Goal: Information Seeking & Learning: Understand process/instructions

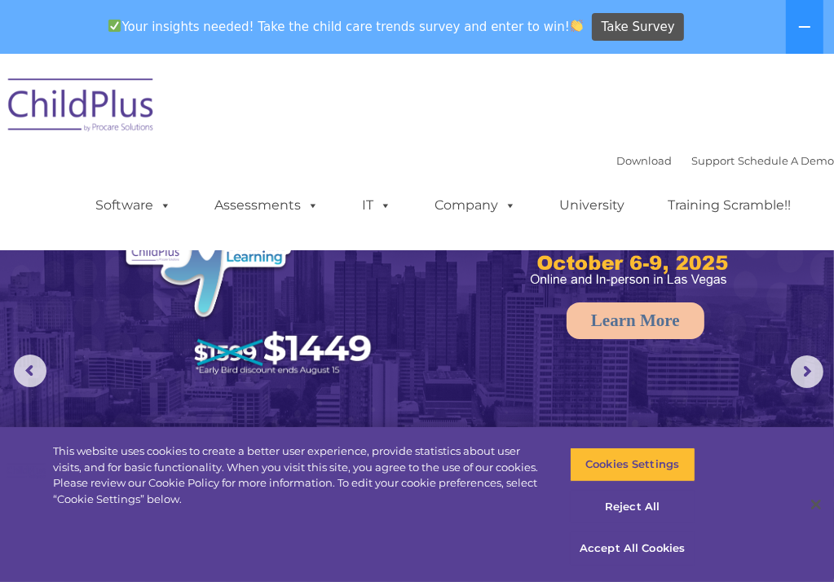
select select "MEDIUM"
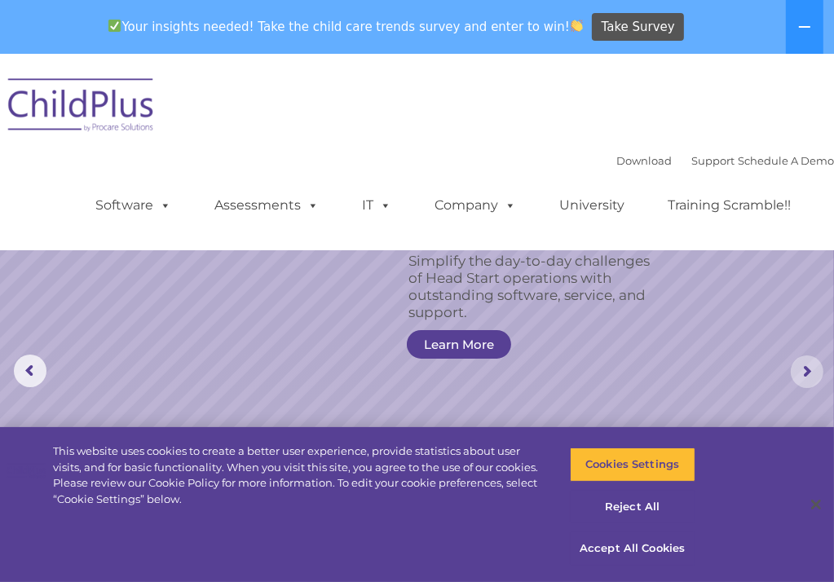
click at [805, 377] on rs-arrow at bounding box center [807, 371] width 33 height 33
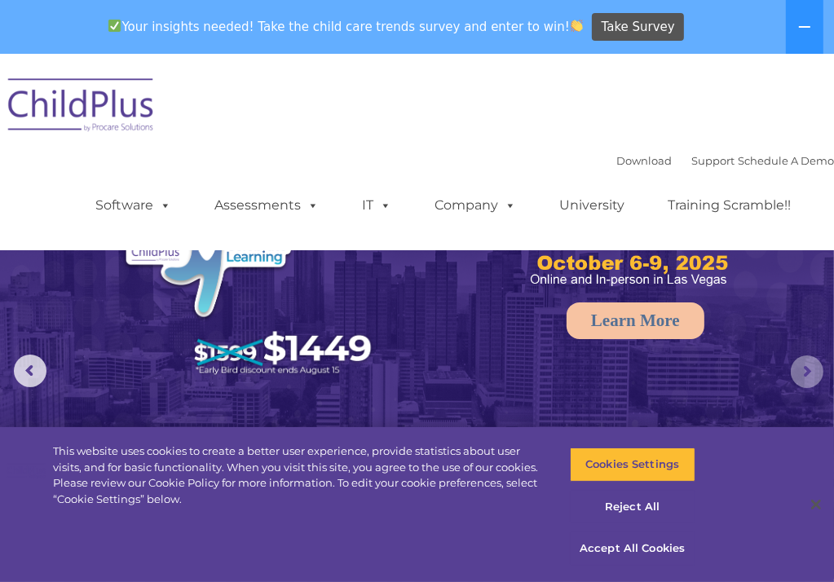
click at [811, 365] on rs-arrow at bounding box center [807, 371] width 33 height 33
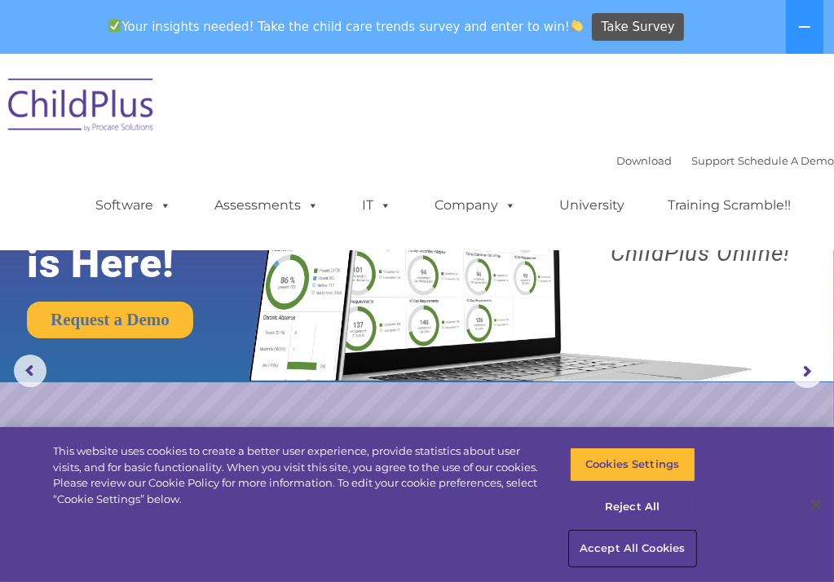
click at [594, 546] on button "Accept All Cookies" at bounding box center [632, 548] width 125 height 34
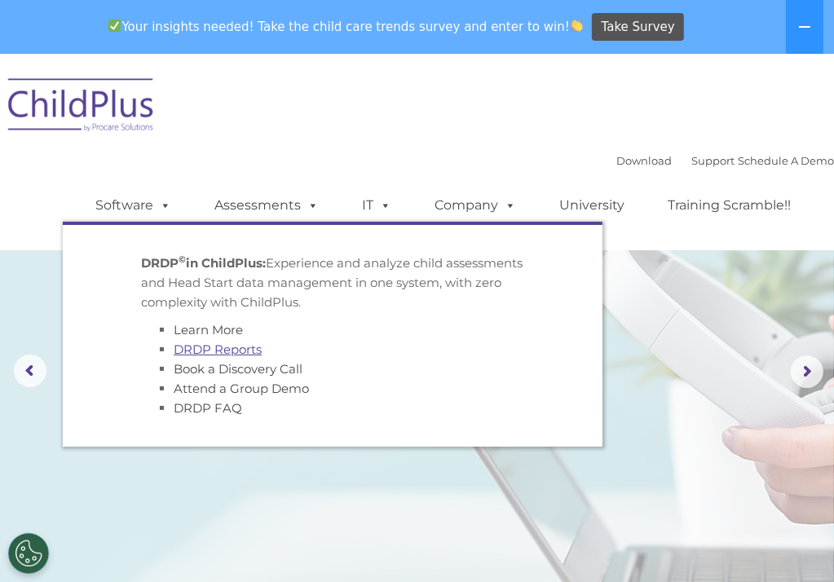
click at [209, 352] on link "DRDP Reports" at bounding box center [218, 349] width 88 height 15
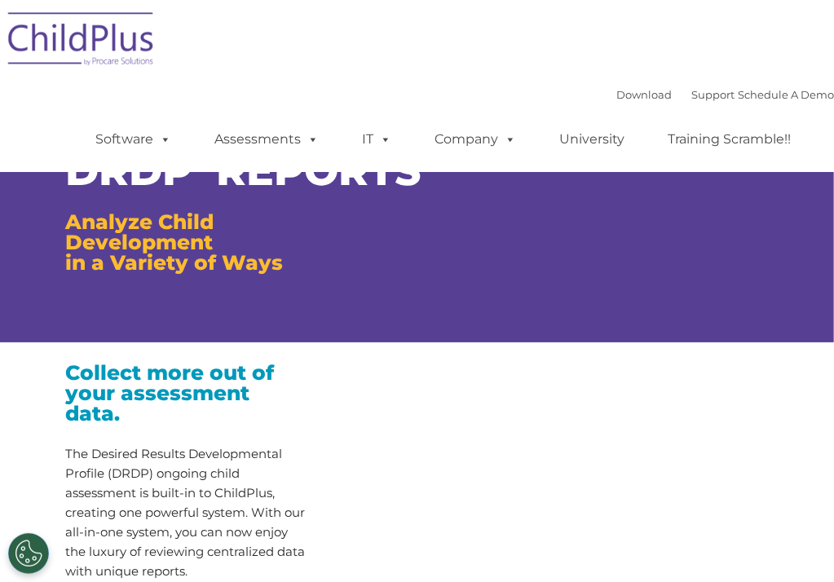
type input ""
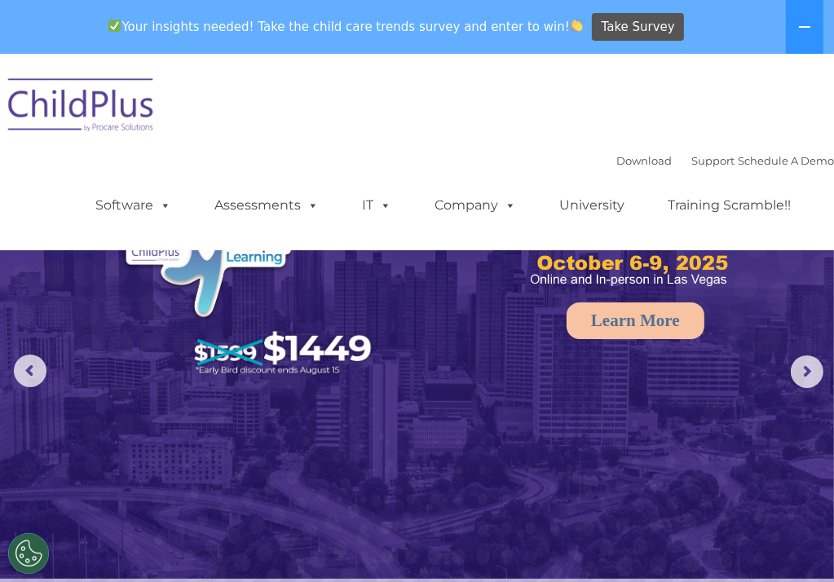
select select "MEDIUM"
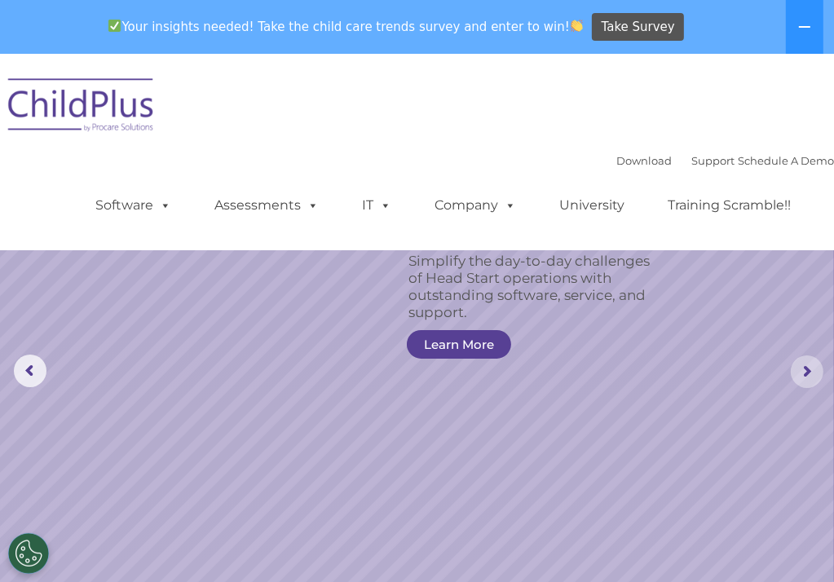
click at [806, 373] on rs-arrow at bounding box center [807, 371] width 33 height 33
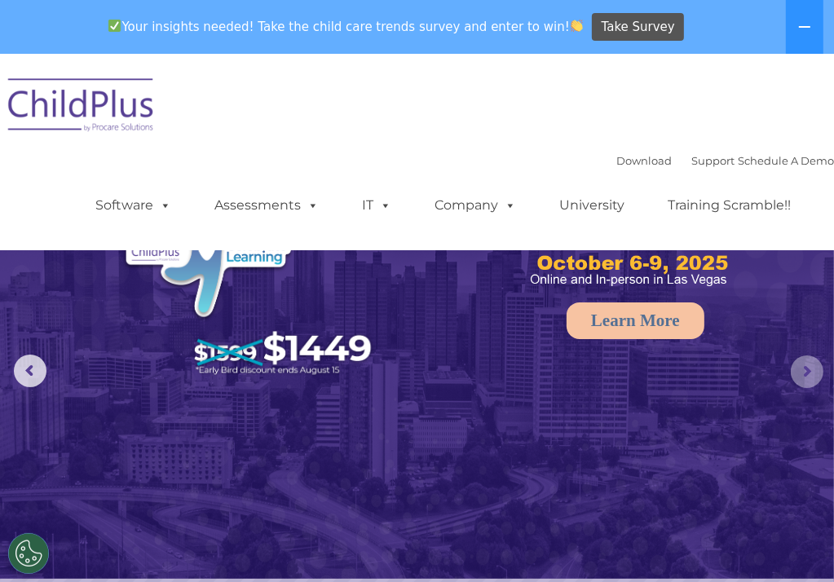
click at [806, 373] on rs-arrow at bounding box center [807, 371] width 33 height 33
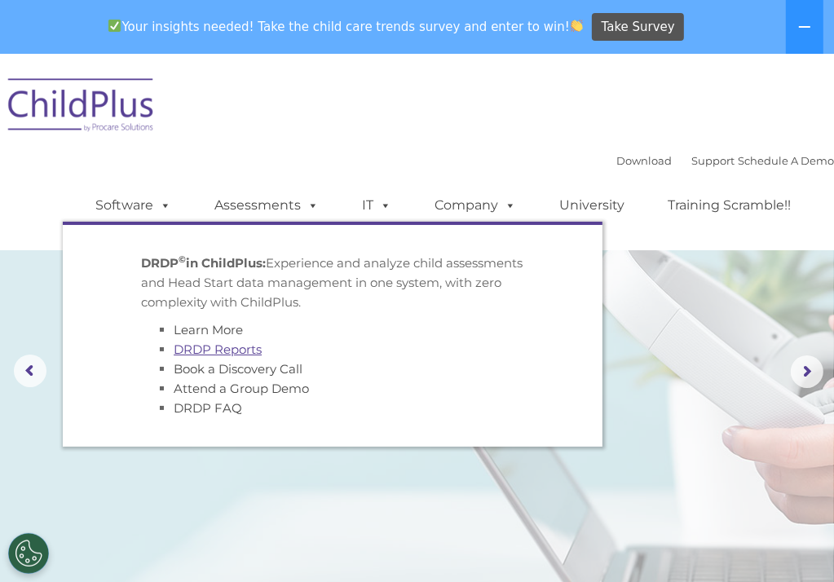
click at [233, 351] on link "DRDP Reports" at bounding box center [218, 349] width 88 height 15
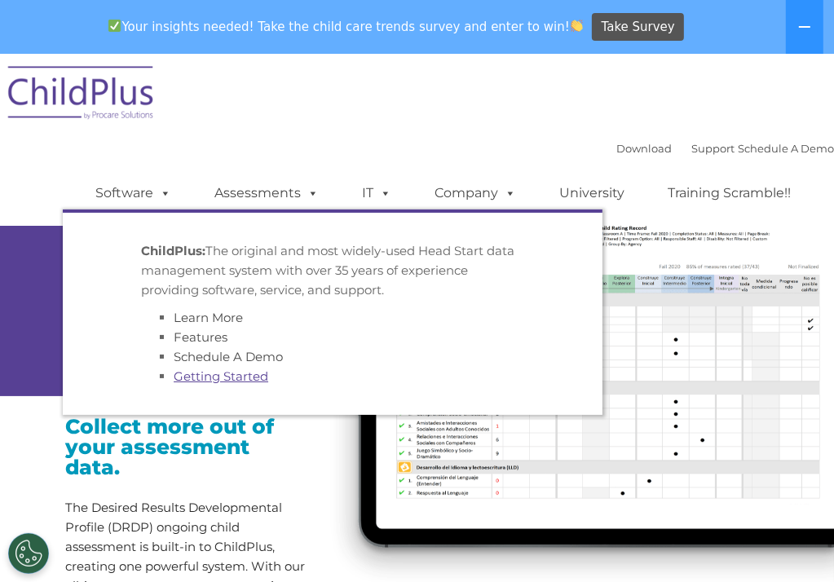
click at [183, 373] on link "Getting Started" at bounding box center [221, 375] width 95 height 15
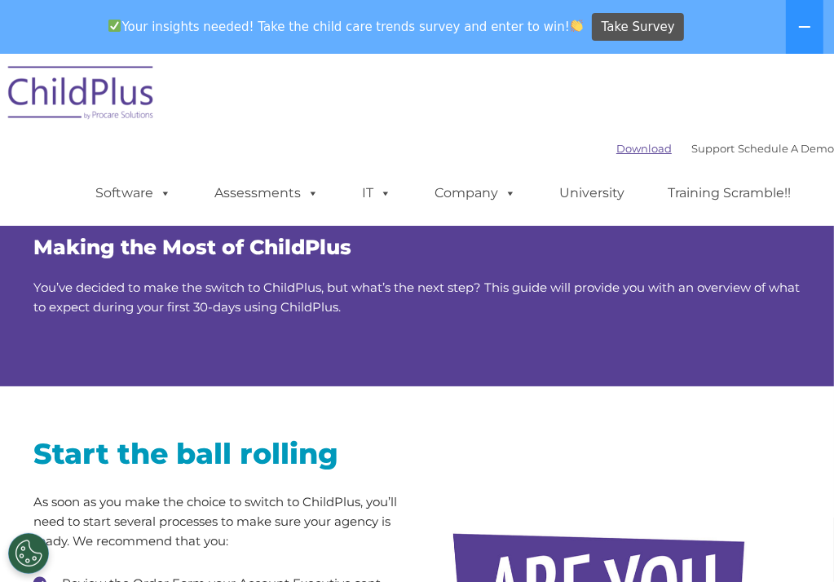
click at [616, 148] on link "Download" at bounding box center [643, 148] width 55 height 13
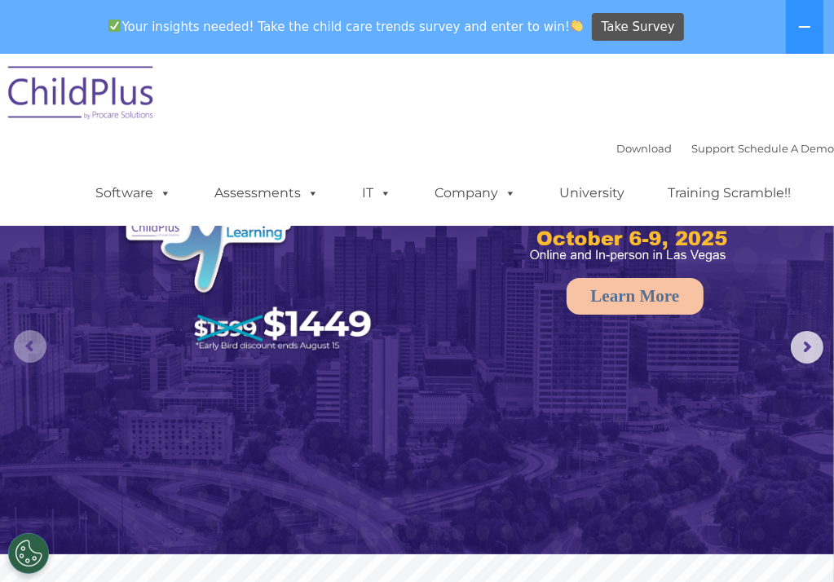
click at [29, 342] on rs-arrow at bounding box center [30, 346] width 33 height 33
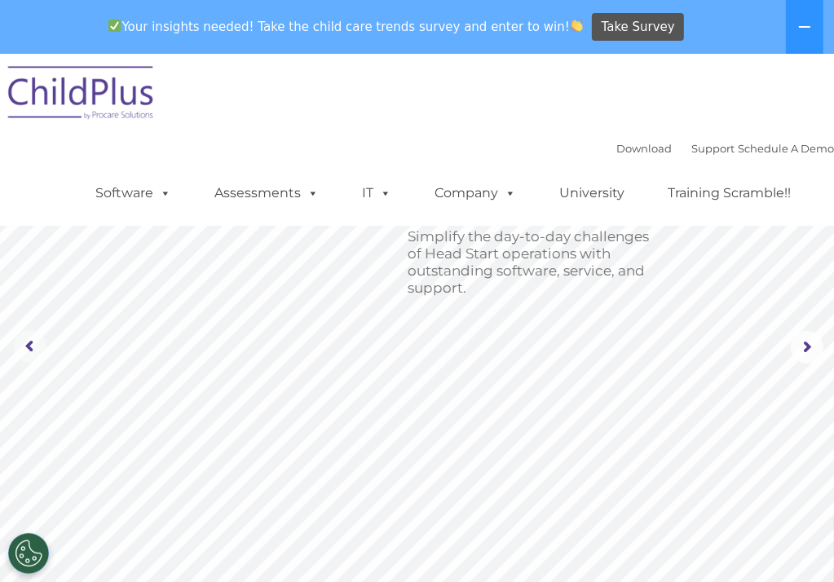
click at [29, 342] on rs-arrow at bounding box center [30, 346] width 33 height 33
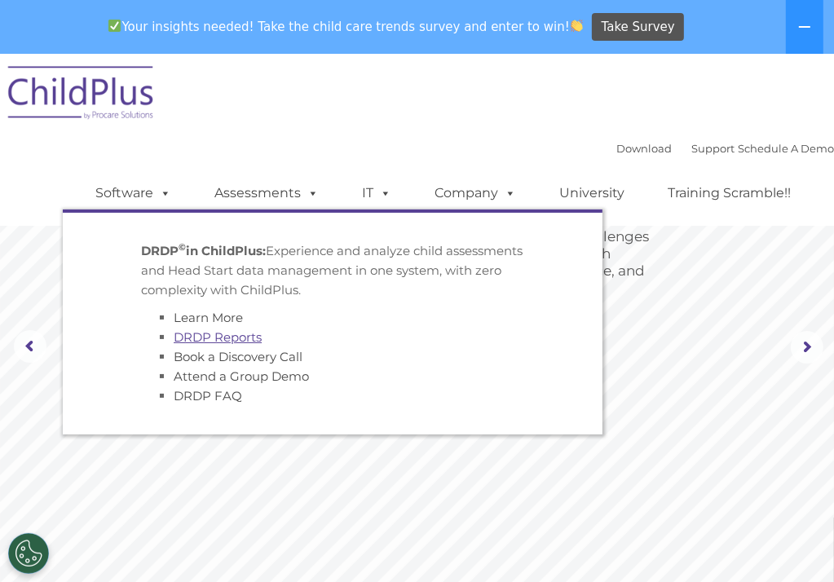
click at [194, 340] on link "DRDP Reports" at bounding box center [218, 336] width 88 height 15
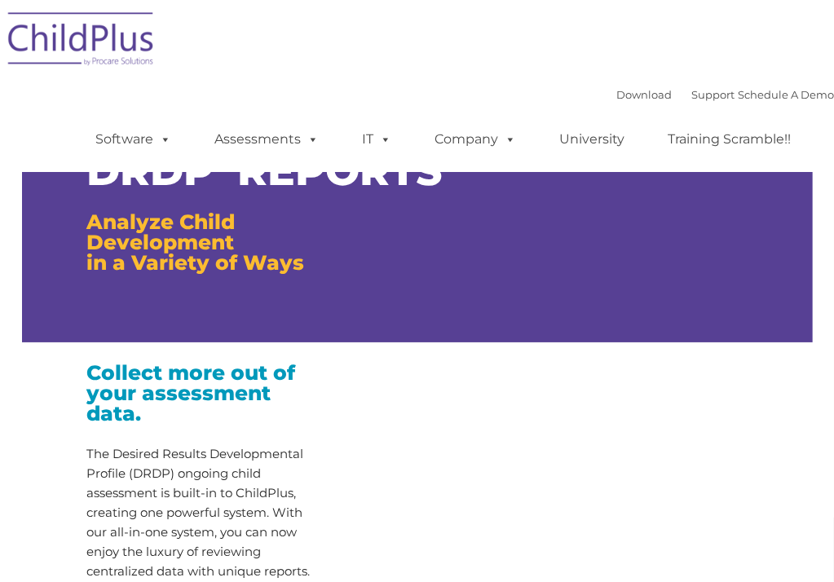
type input ""
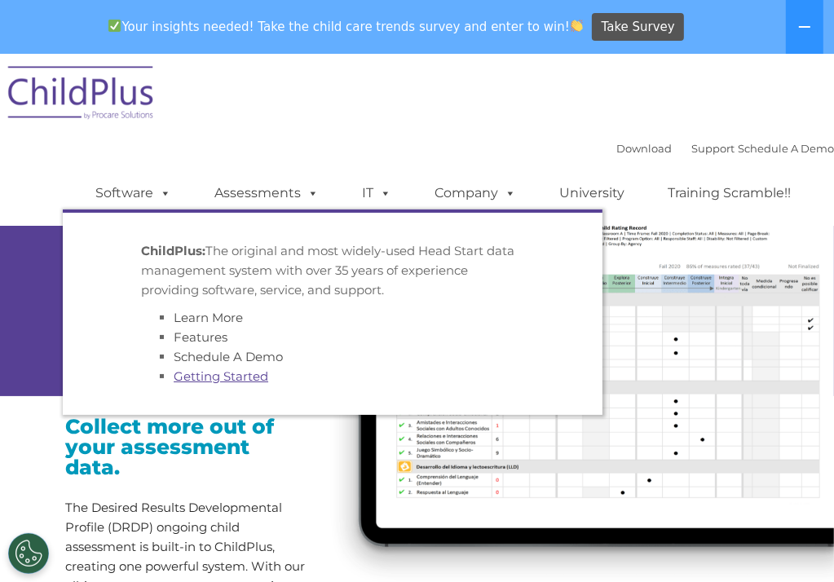
click at [189, 376] on link "Getting Started" at bounding box center [221, 375] width 95 height 15
